Goal: Task Accomplishment & Management: Manage account settings

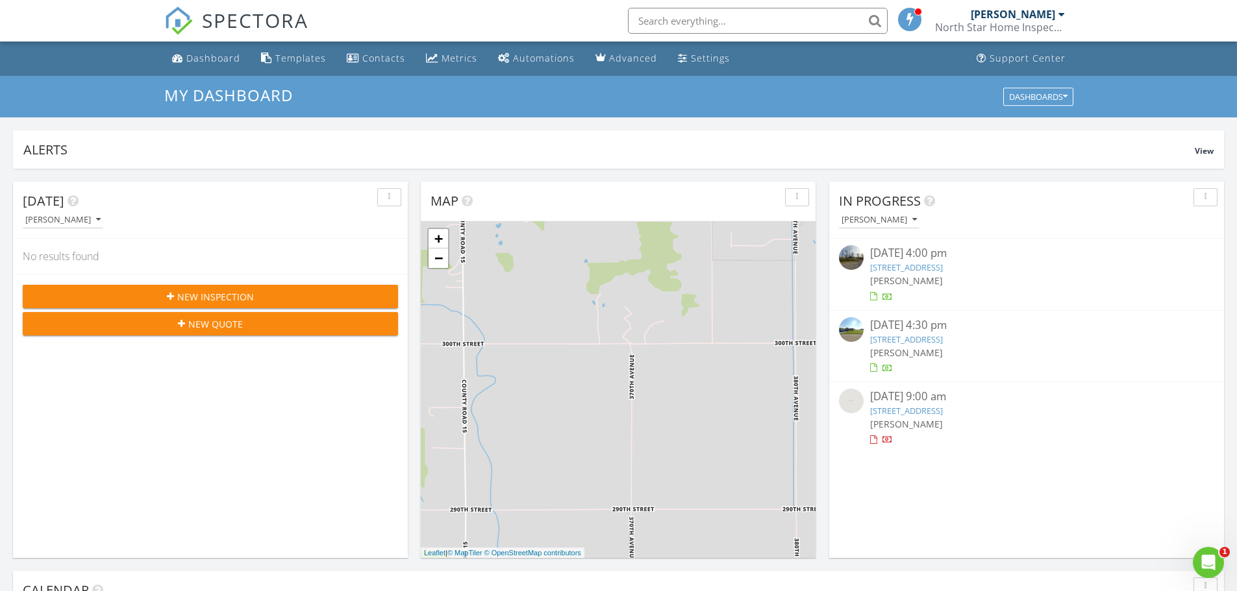
click at [1076, 419] on div "[PERSON_NAME]" at bounding box center [1026, 424] width 313 height 14
click at [943, 410] on link "320 1st Ave SE, Baudette, MN 56623" at bounding box center [906, 411] width 73 height 12
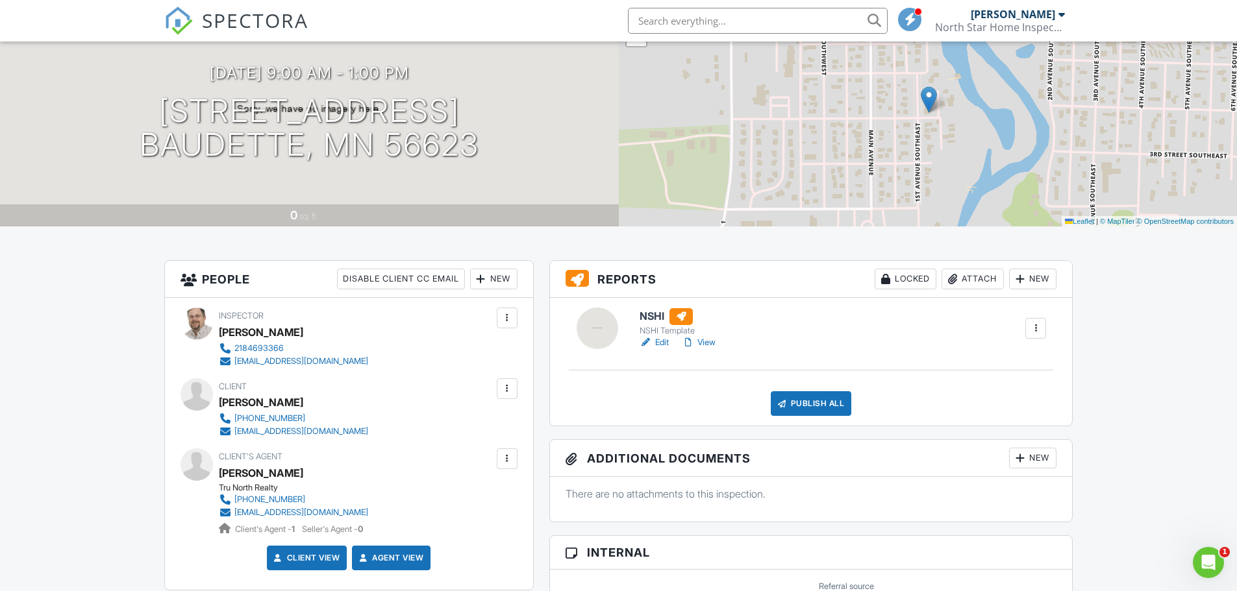
scroll to position [130, 0]
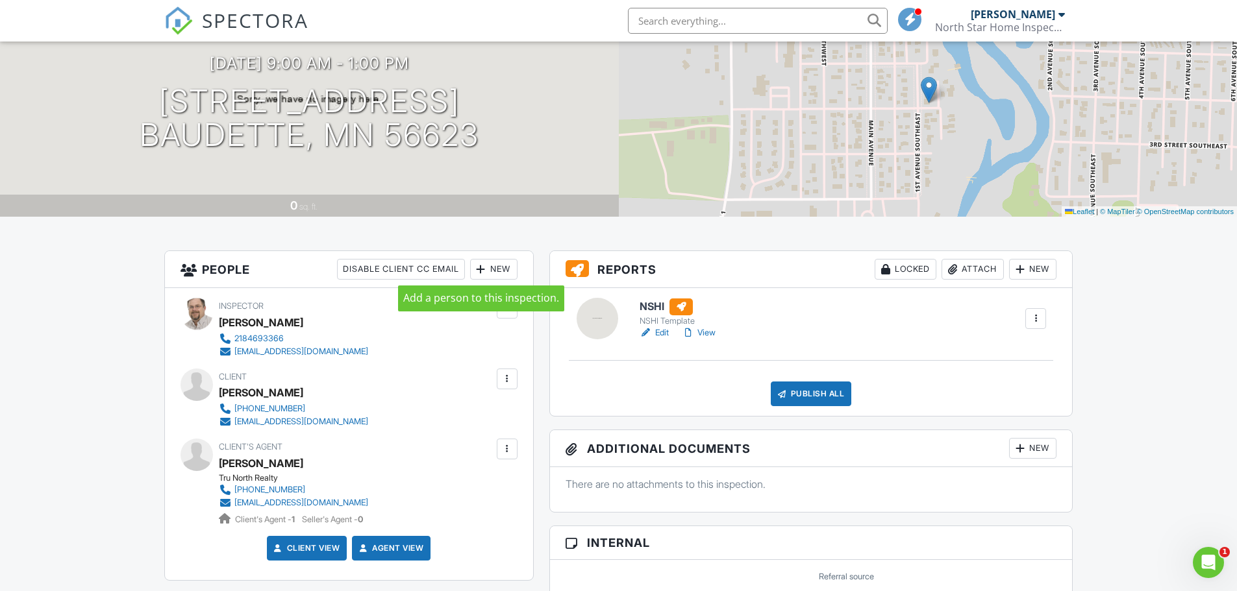
click at [484, 274] on div at bounding box center [481, 269] width 13 height 13
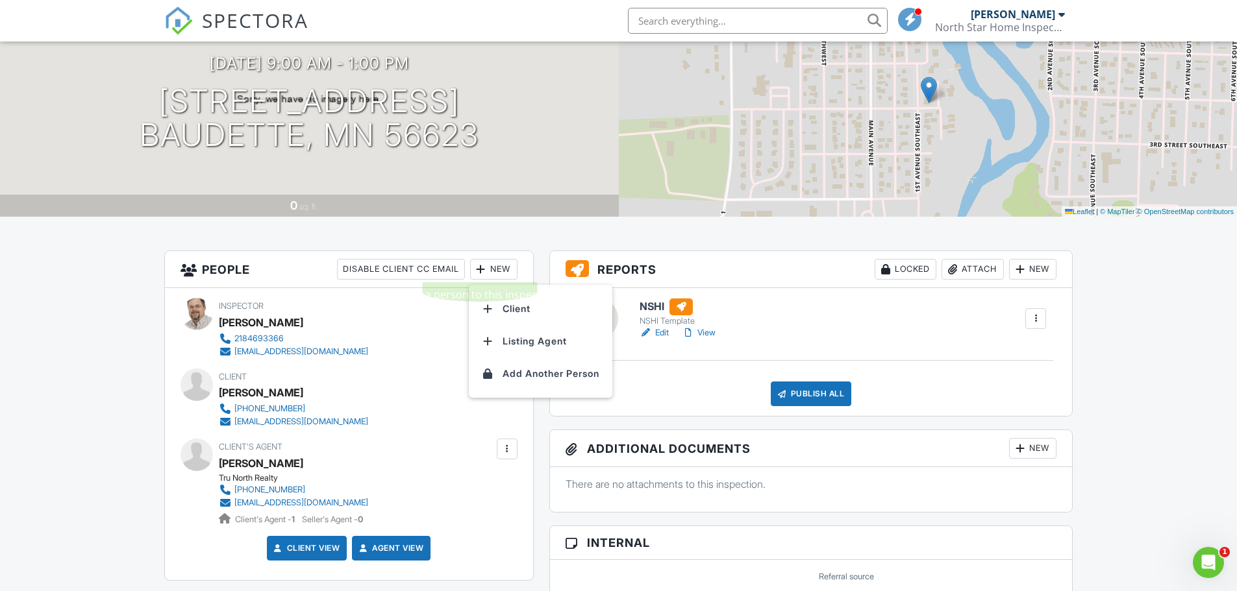
click at [525, 118] on div "08/27/2025 9:00 am - 1:00 pm 320 1st Ave SE Baudette, MN 56623" at bounding box center [309, 104] width 619 height 98
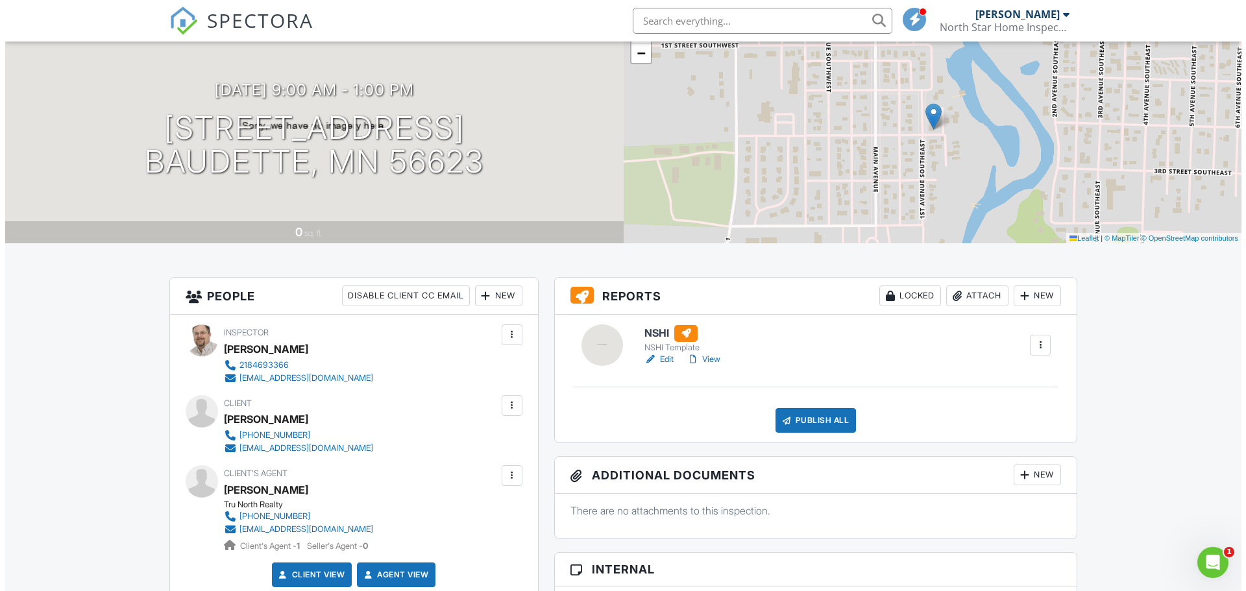
scroll to position [0, 0]
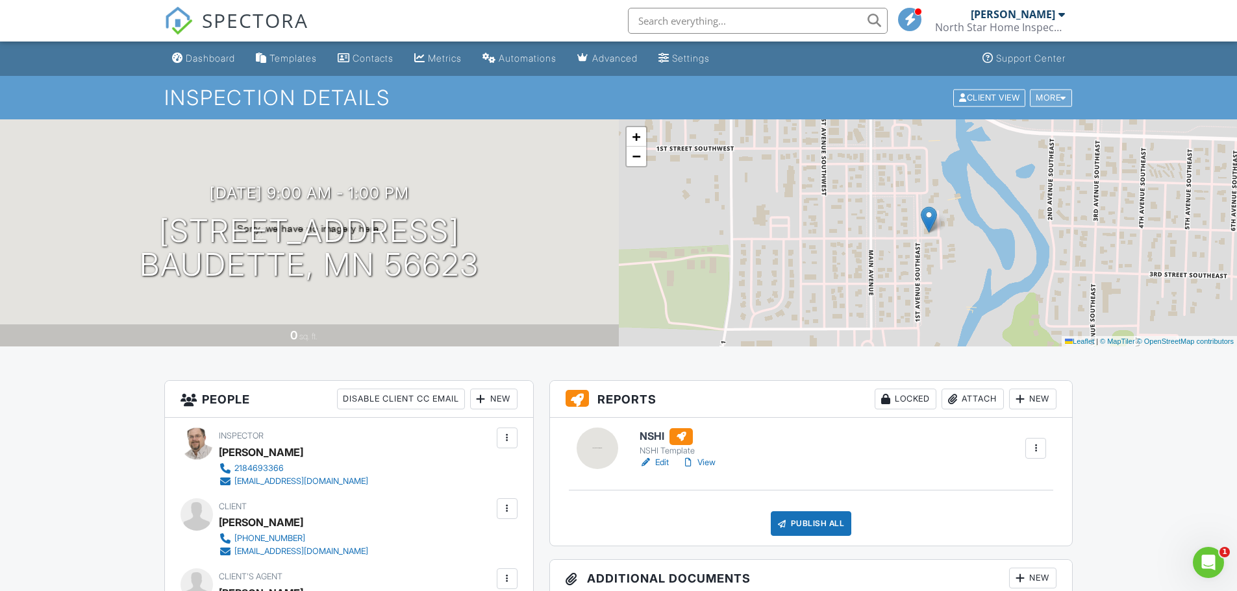
click at [1062, 97] on div at bounding box center [1063, 97] width 6 height 8
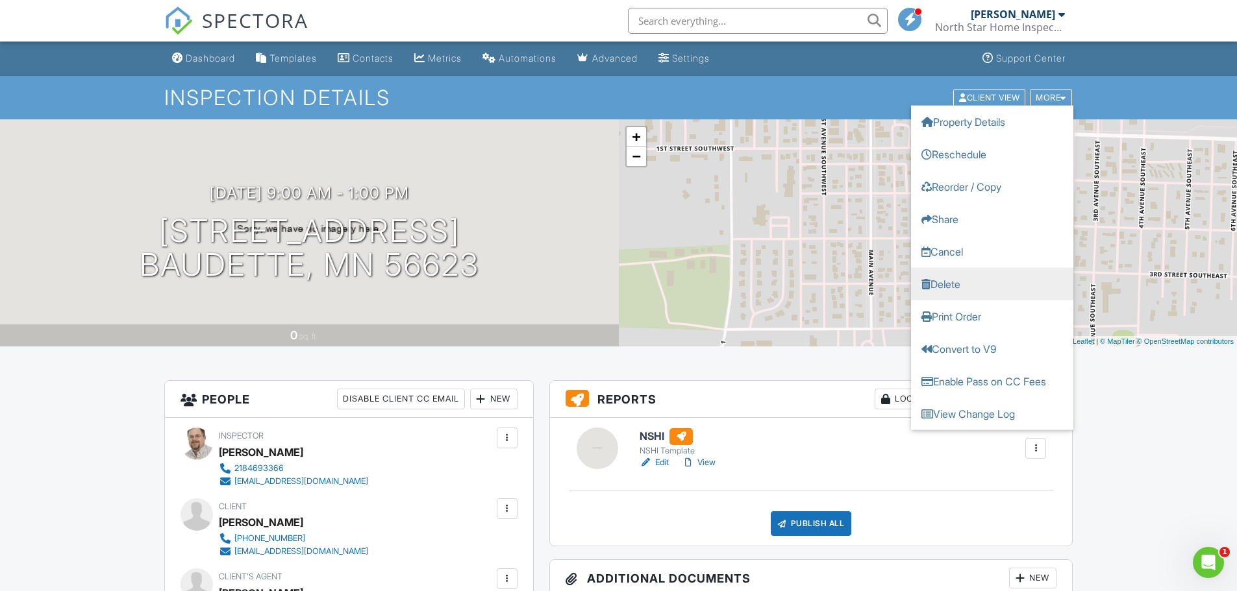
click at [959, 280] on link "Delete" at bounding box center [992, 283] width 162 height 32
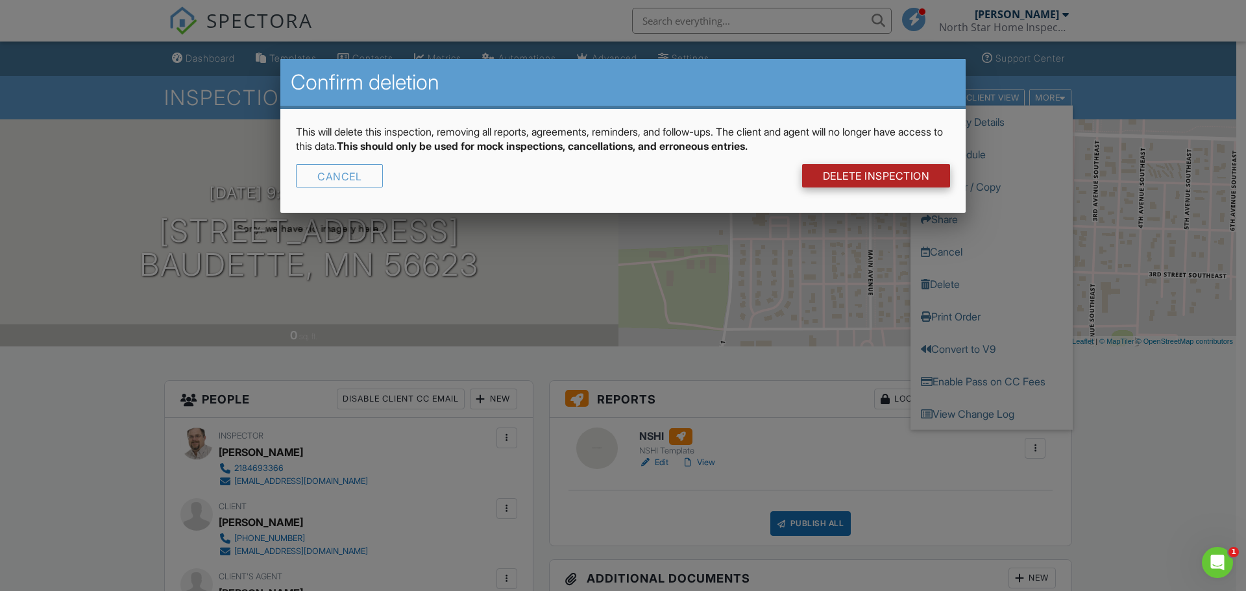
click at [881, 172] on link "DELETE Inspection" at bounding box center [876, 175] width 149 height 23
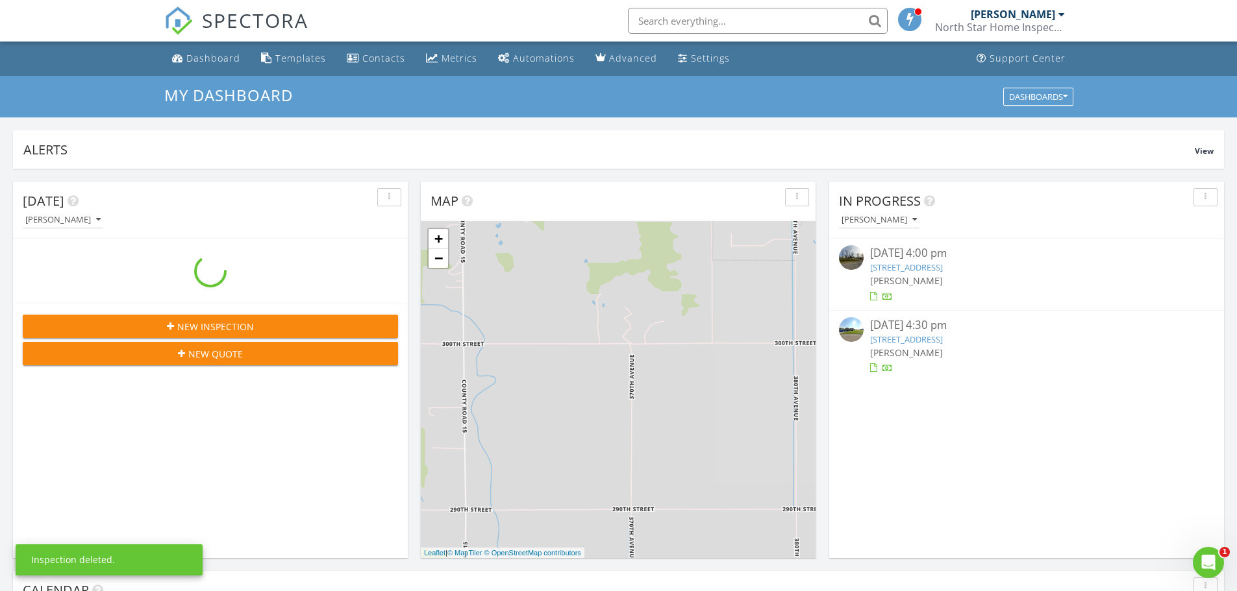
scroll to position [1202, 1257]
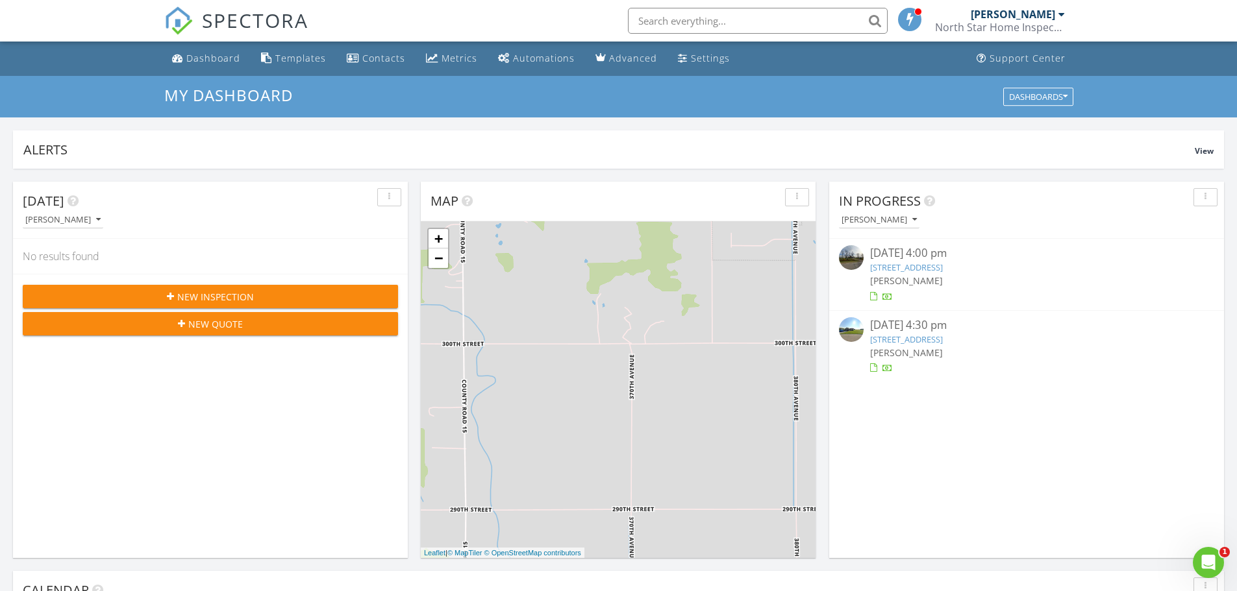
click at [934, 336] on link "1010 2nd SW, Roseau, MN 56751" at bounding box center [906, 340] width 73 height 12
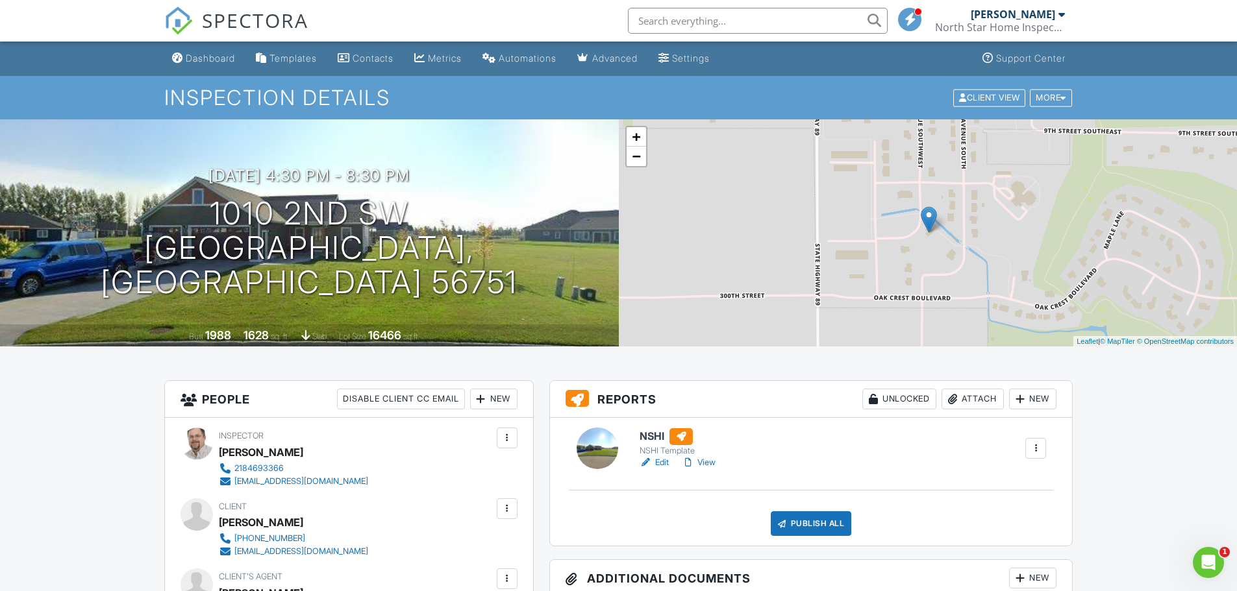
click at [661, 464] on link "Edit" at bounding box center [653, 462] width 29 height 13
